Goal: Task Accomplishment & Management: Manage account settings

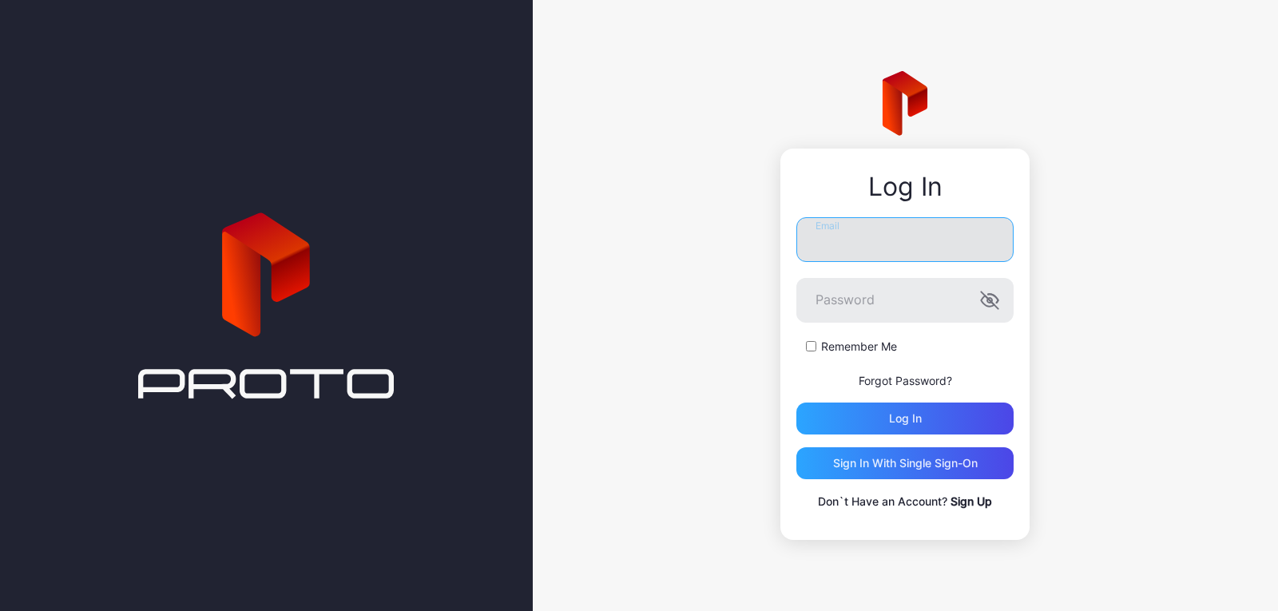
click at [878, 246] on input "Email" at bounding box center [905, 239] width 217 height 45
type input "**********"
click at [999, 304] on icon "button" at bounding box center [989, 300] width 19 height 19
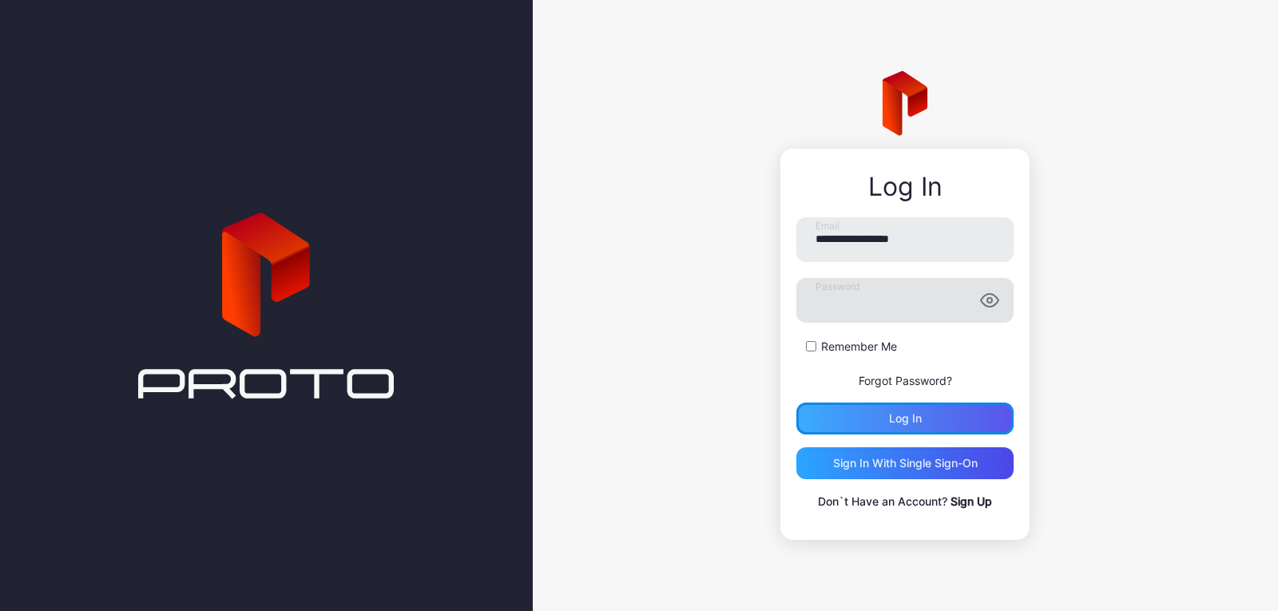
click at [923, 418] on div "Log in" at bounding box center [905, 419] width 217 height 32
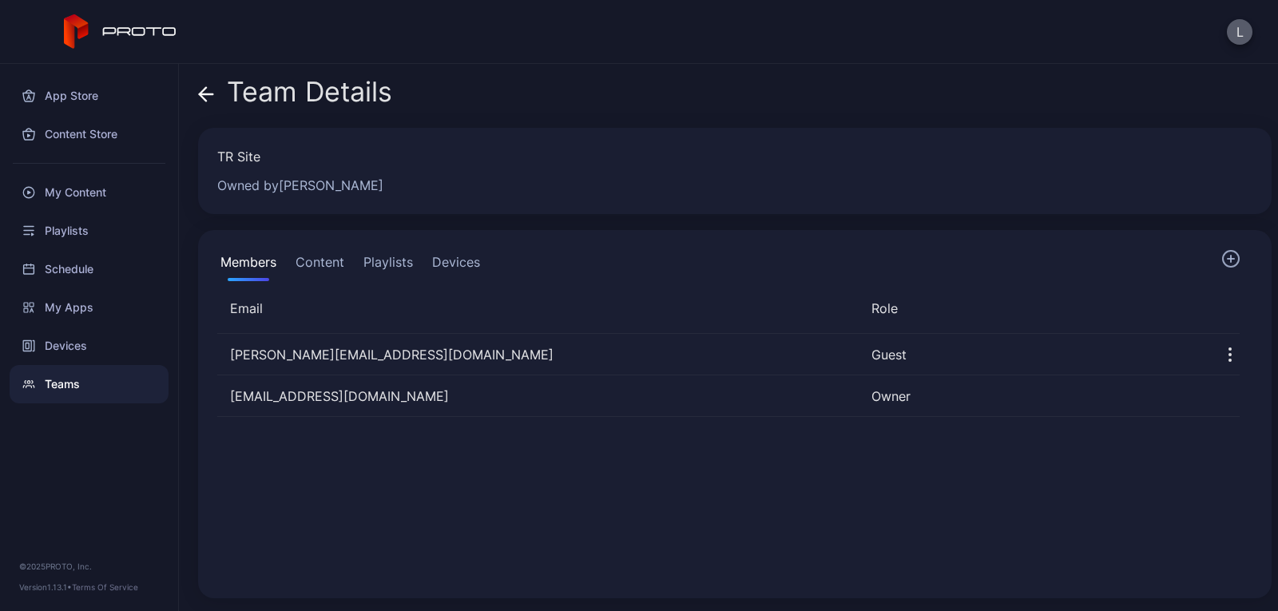
click at [1236, 34] on button "L" at bounding box center [1240, 32] width 26 height 26
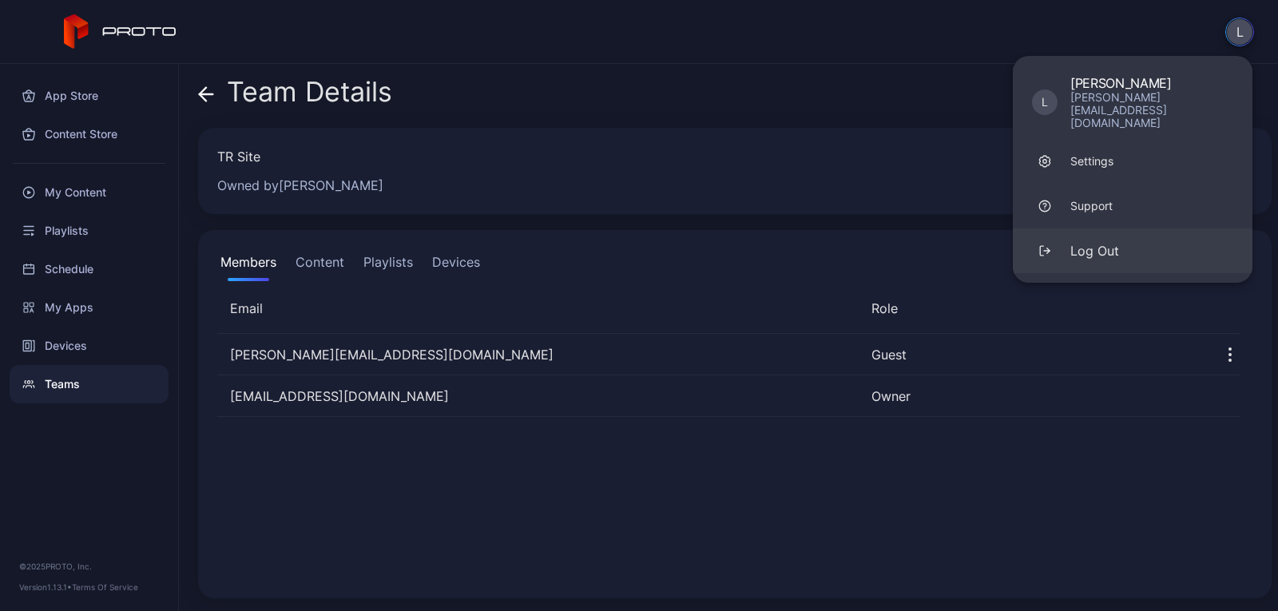
click at [1088, 241] on div "Log Out" at bounding box center [1095, 250] width 49 height 19
